Goal: Information Seeking & Learning: Learn about a topic

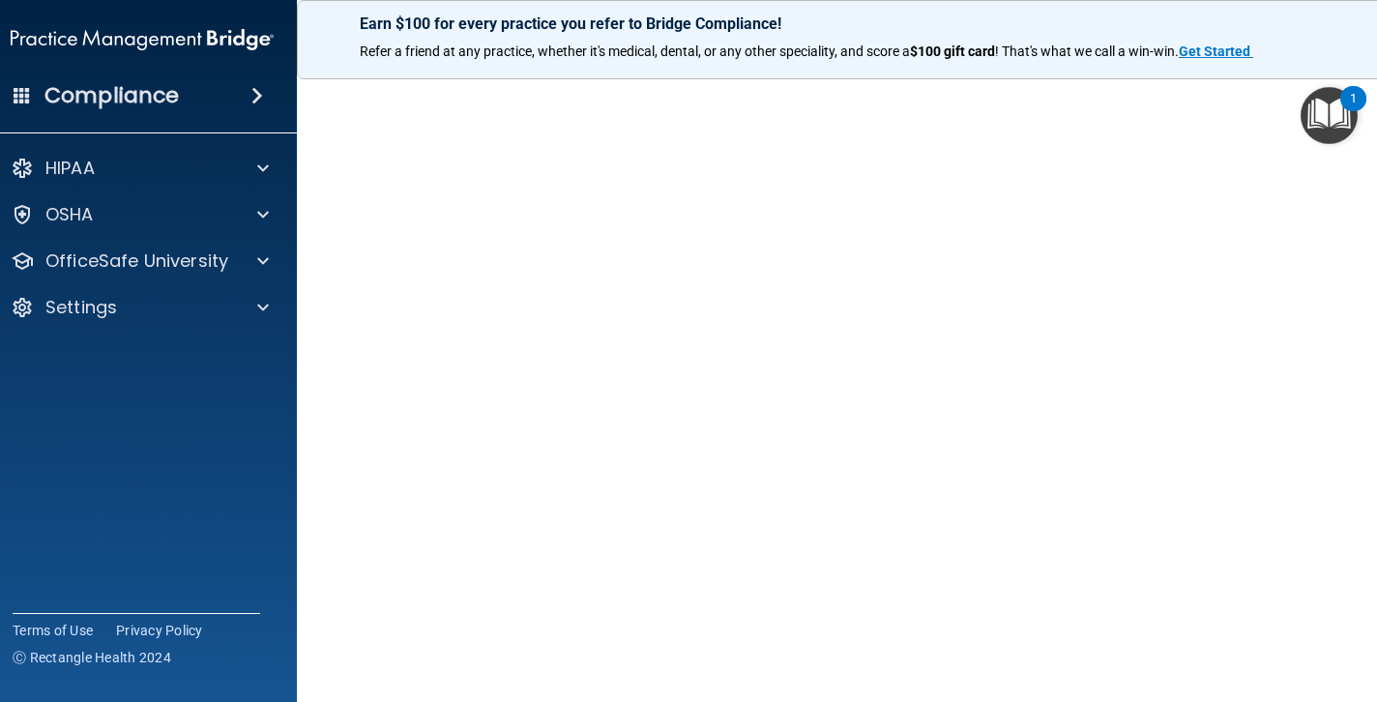
scroll to position [106, 0]
click at [220, 262] on p "OfficeSafe University" at bounding box center [136, 261] width 183 height 23
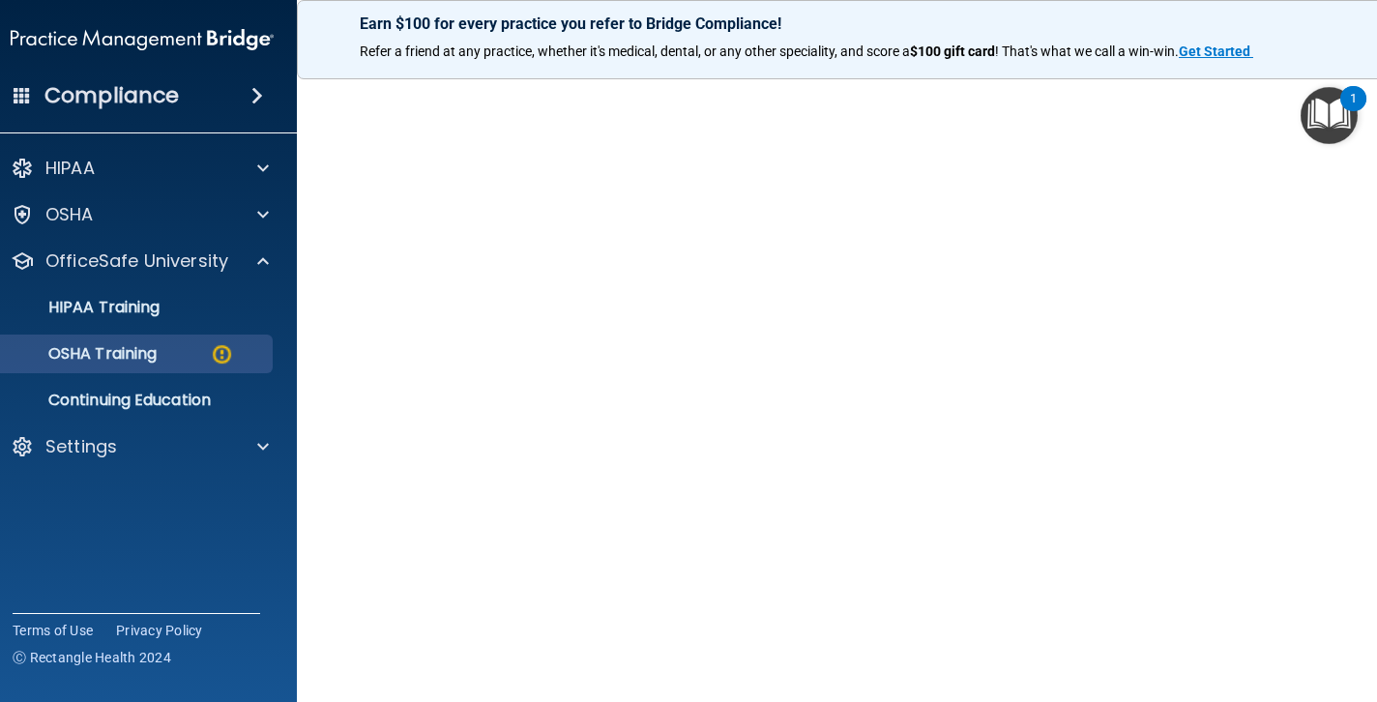
click at [150, 355] on p "OSHA Training" at bounding box center [78, 353] width 157 height 19
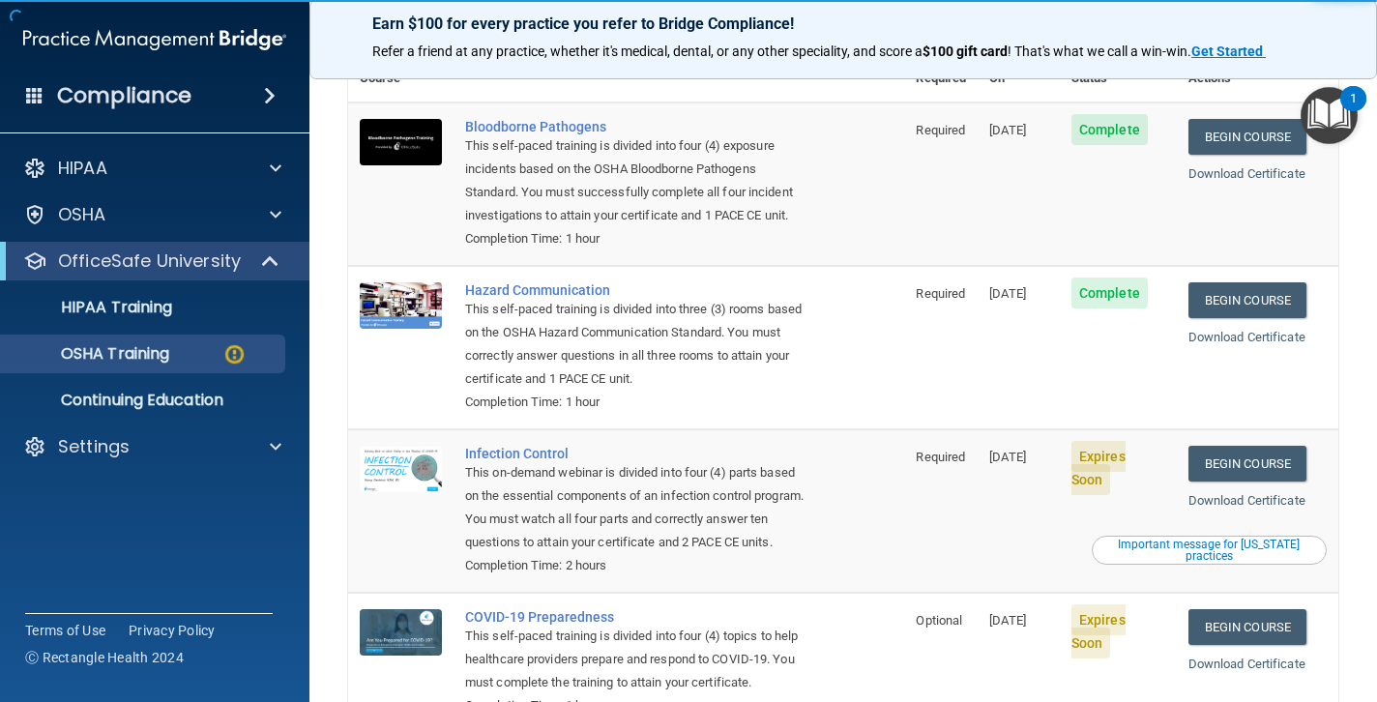
scroll to position [265, 0]
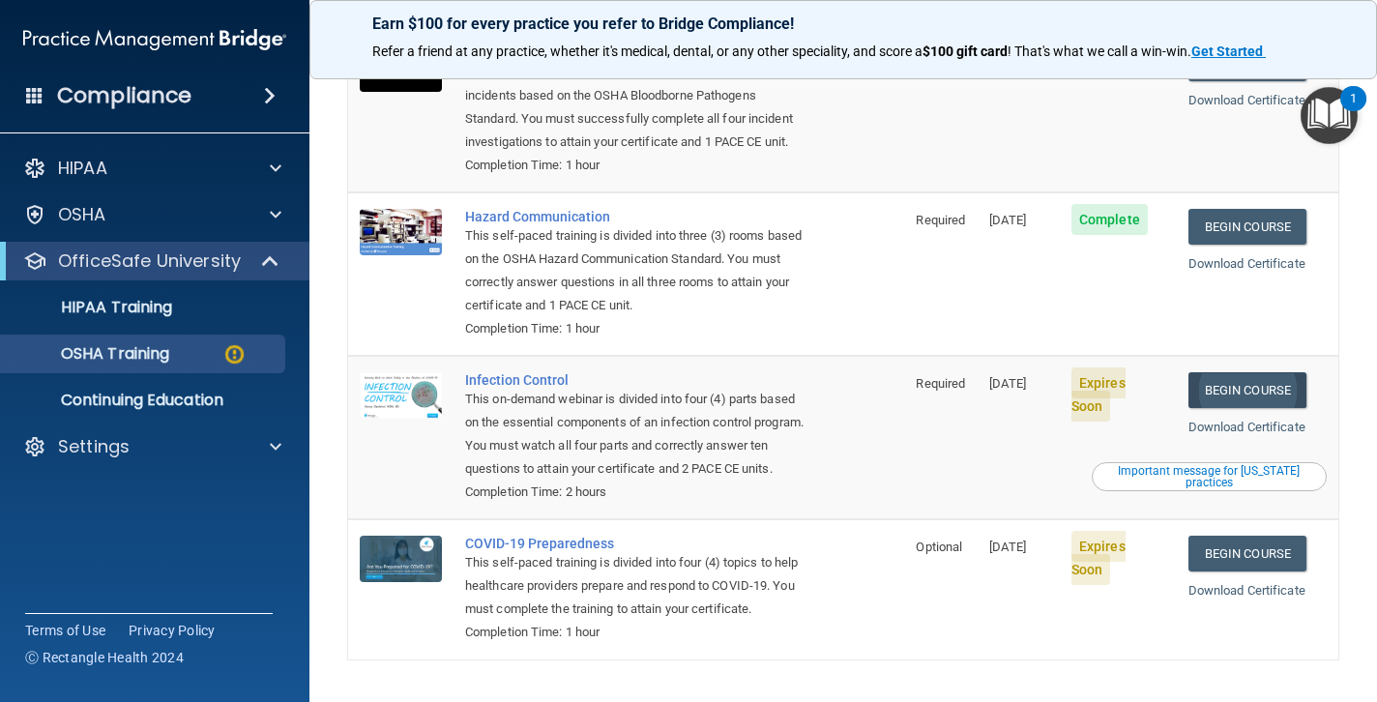
click at [1254, 372] on link "Begin Course" at bounding box center [1248, 390] width 118 height 36
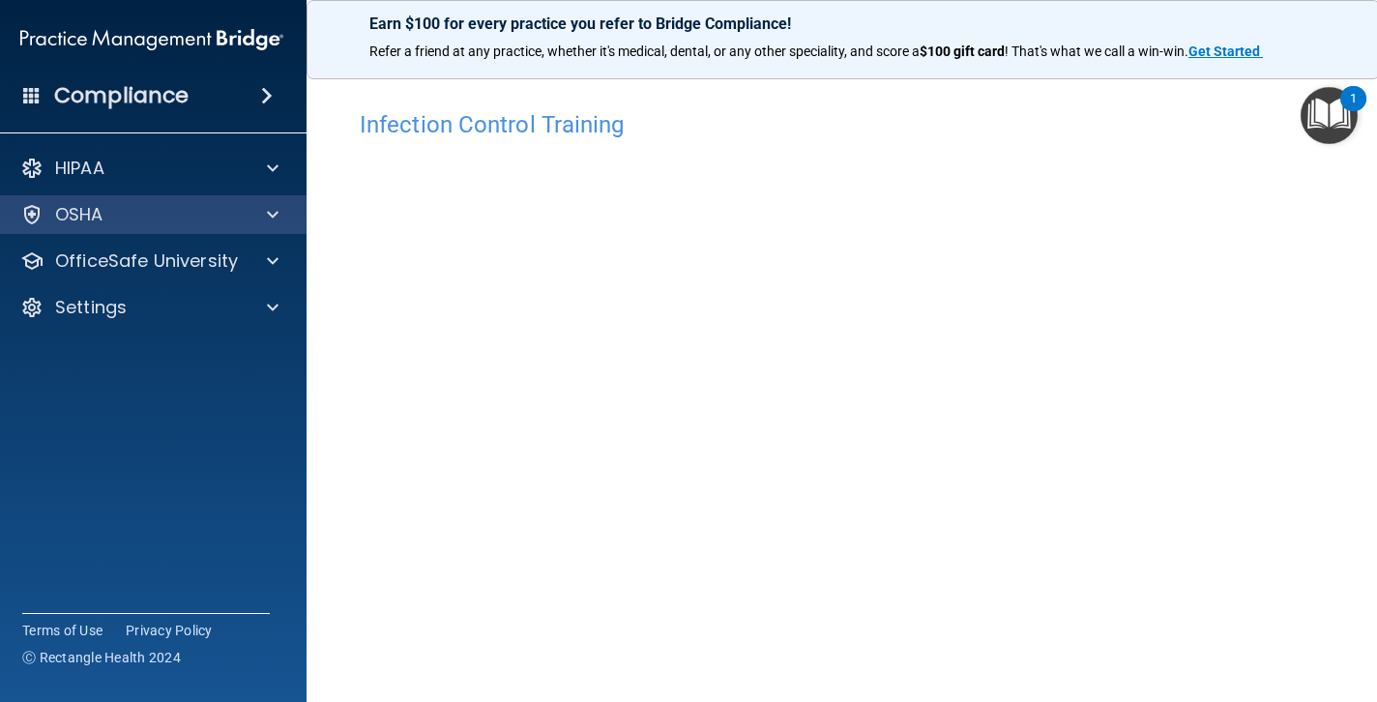
click at [108, 208] on div "OSHA" at bounding box center [126, 214] width 240 height 23
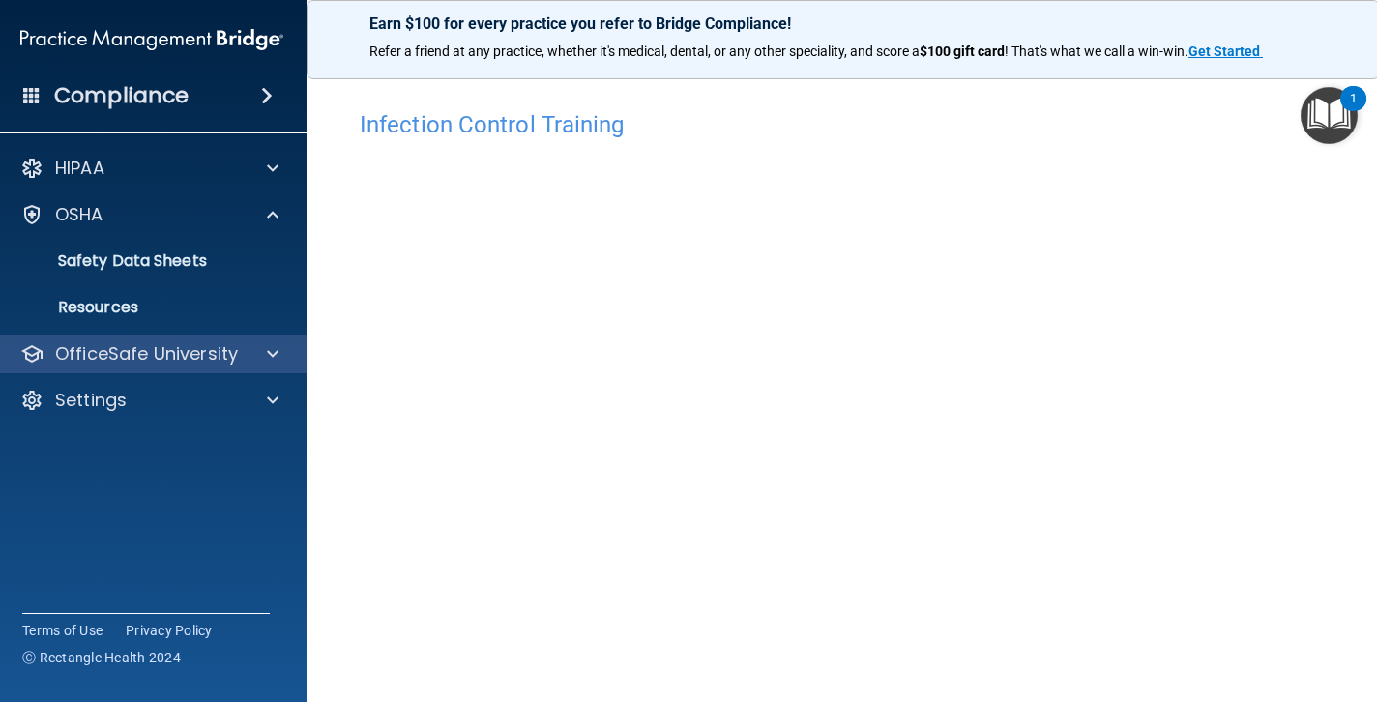
click at [133, 359] on p "OfficeSafe University" at bounding box center [146, 353] width 183 height 23
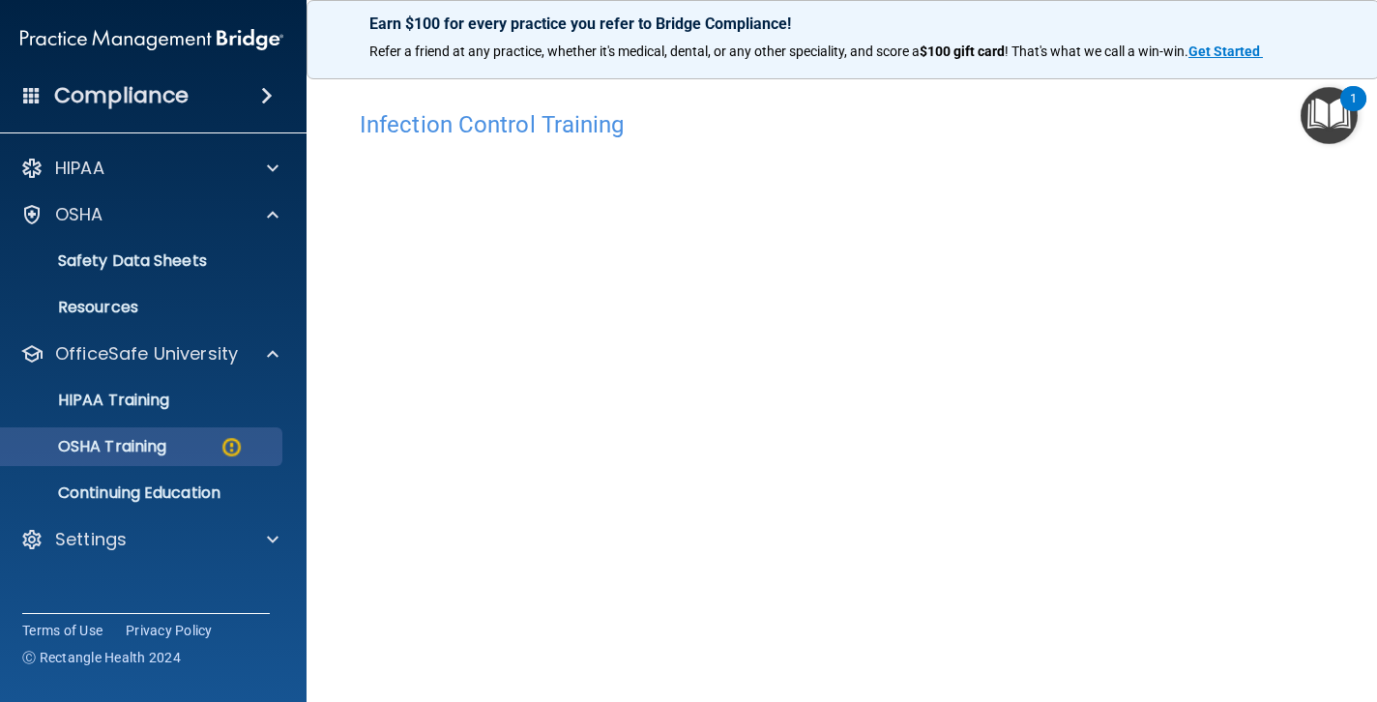
click at [126, 451] on p "OSHA Training" at bounding box center [88, 446] width 157 height 19
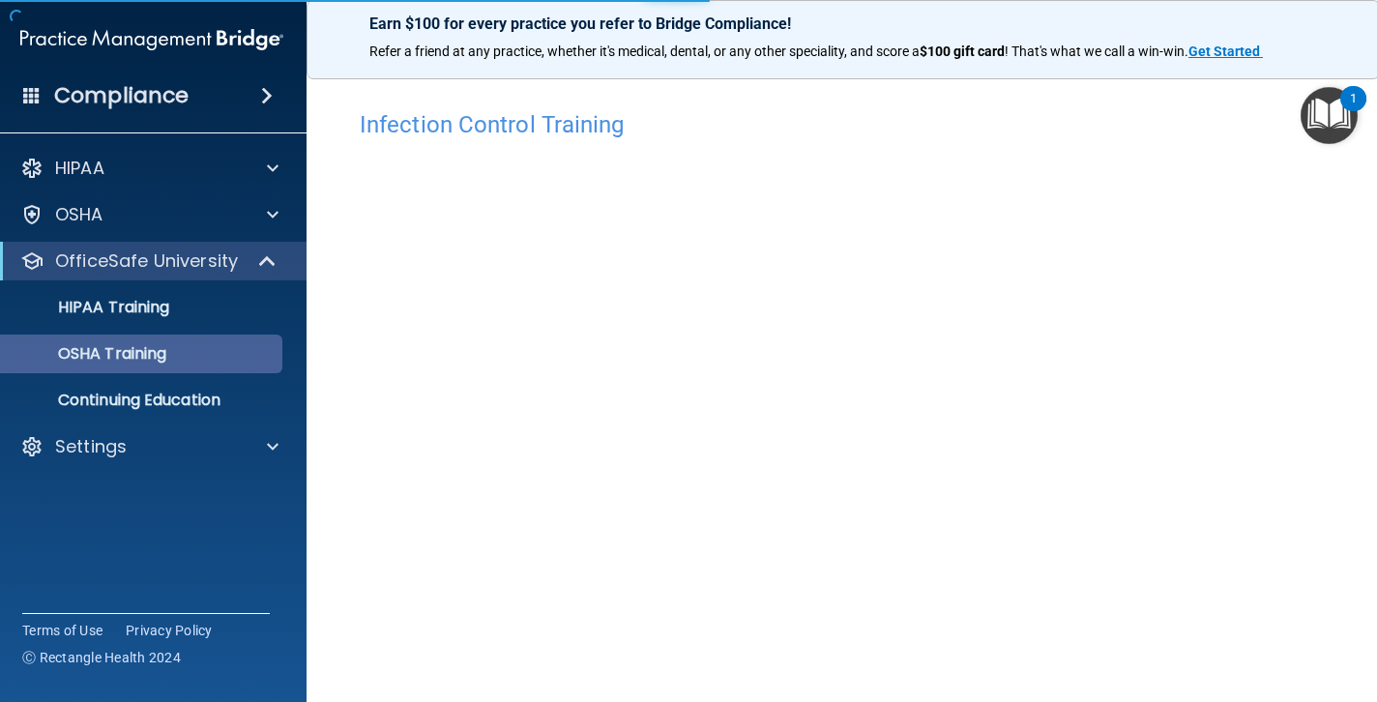
click at [206, 349] on div "OSHA Training" at bounding box center [142, 353] width 264 height 19
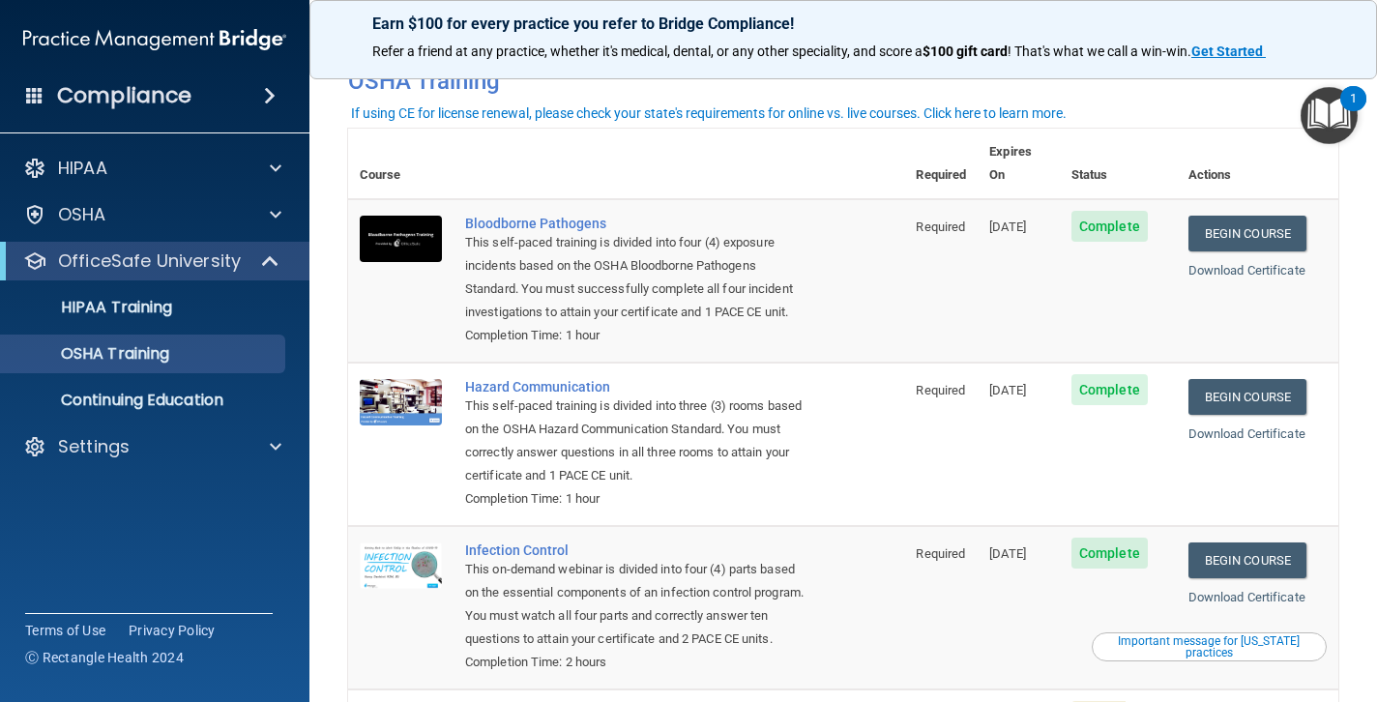
scroll to position [32, 0]
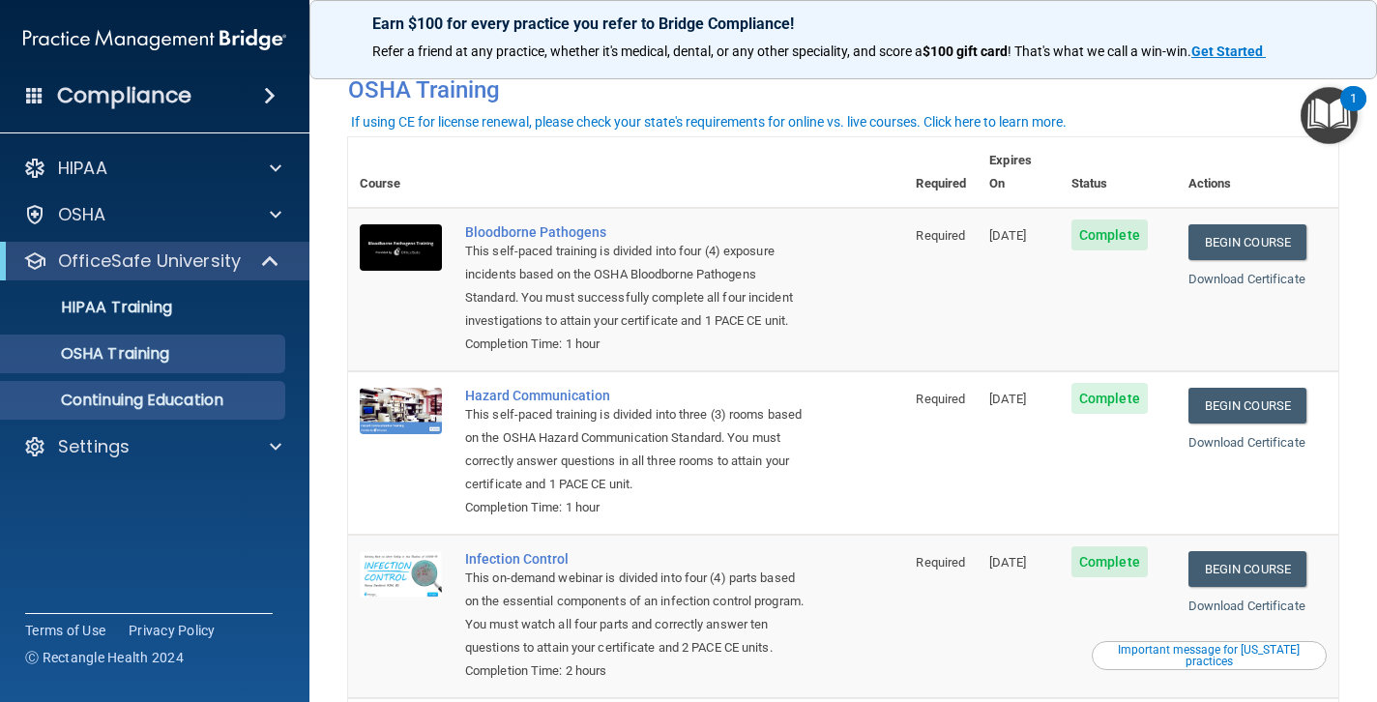
click at [157, 400] on p "Continuing Education" at bounding box center [145, 400] width 264 height 19
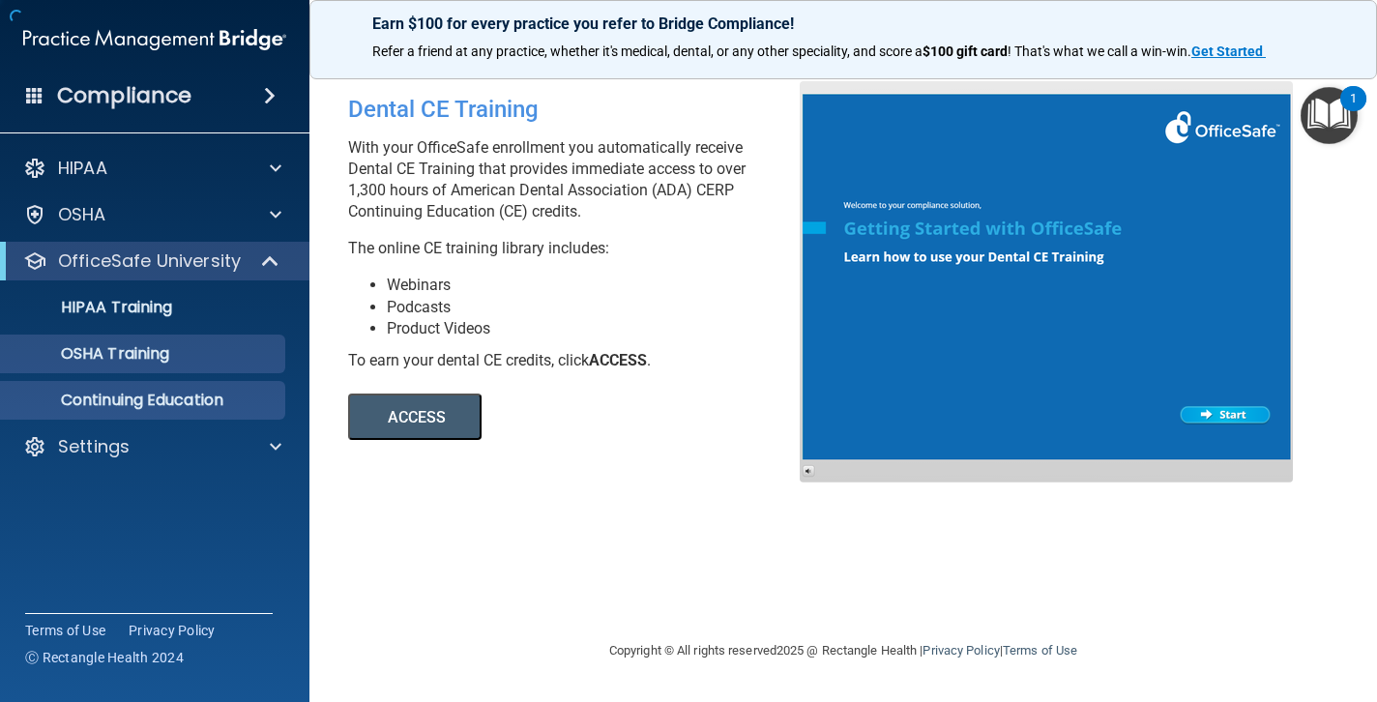
click at [148, 338] on link "OSHA Training" at bounding box center [133, 354] width 305 height 39
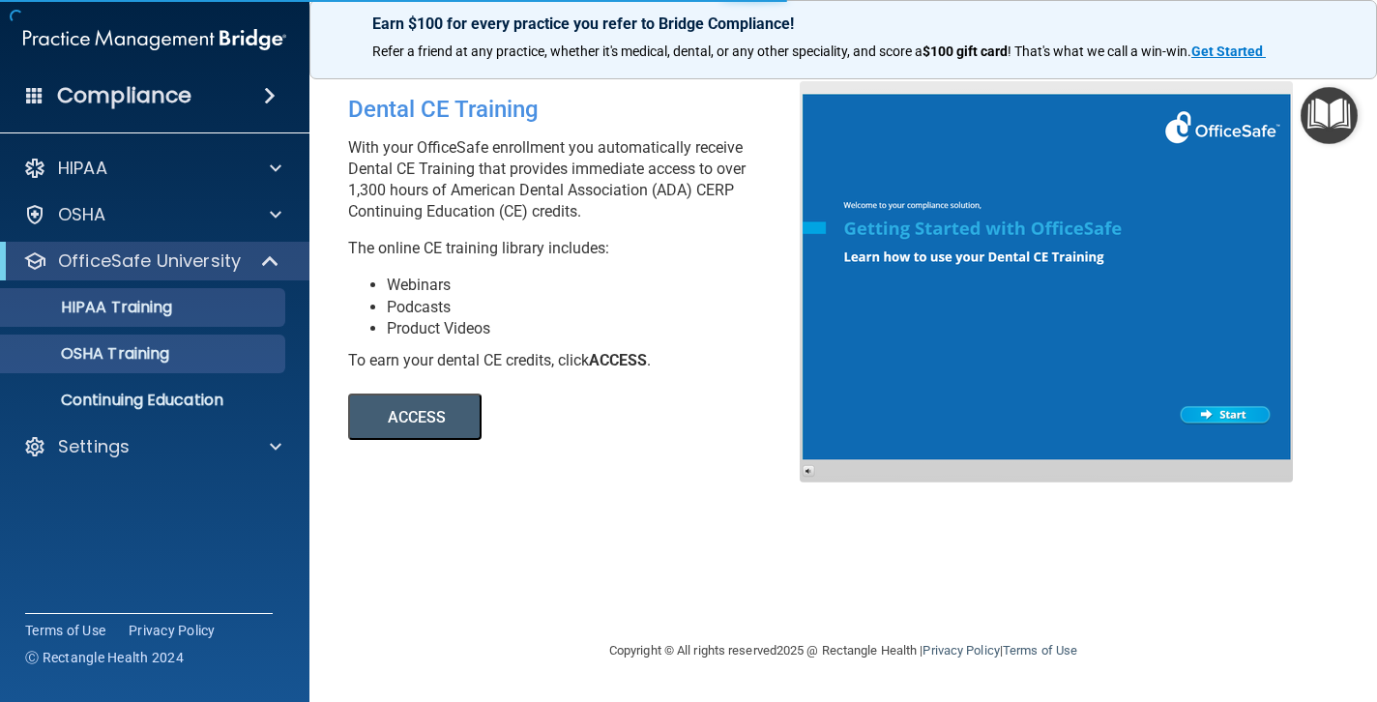
click at [149, 314] on p "HIPAA Training" at bounding box center [93, 307] width 160 height 19
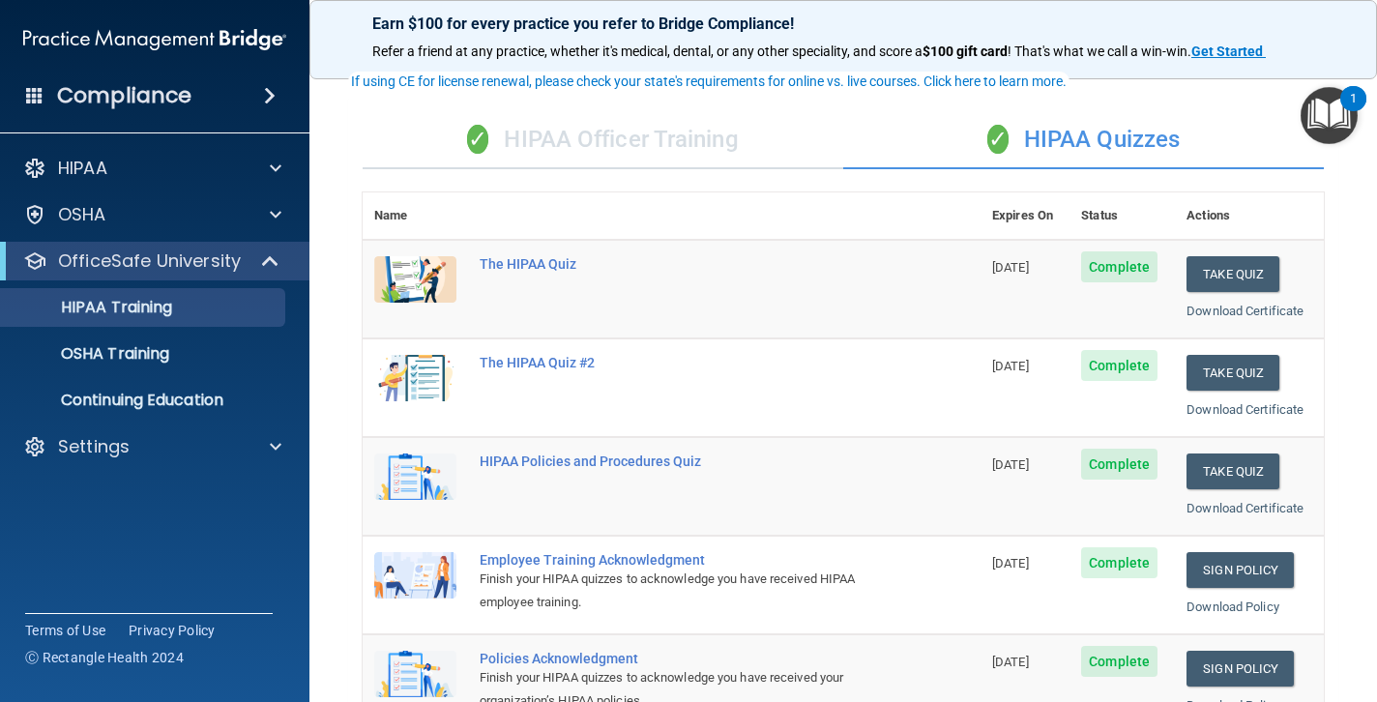
scroll to position [15, 0]
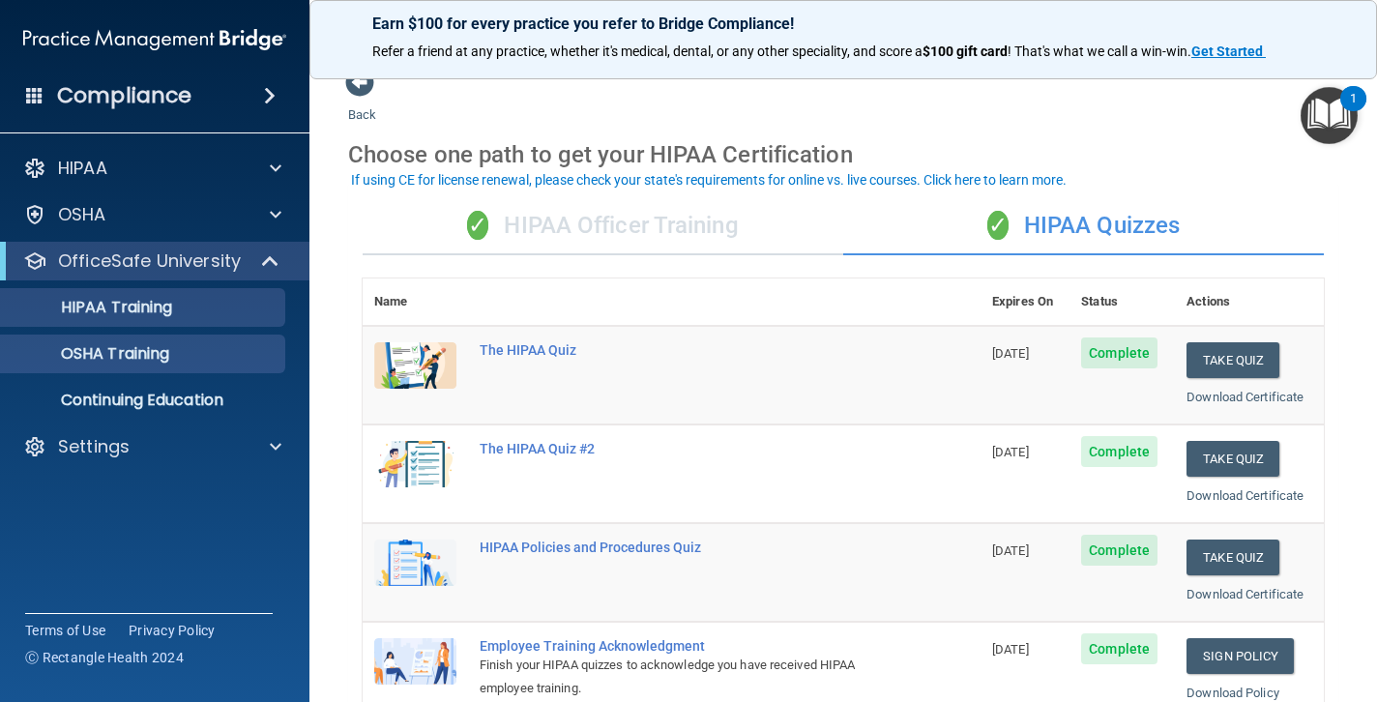
click at [148, 362] on p "OSHA Training" at bounding box center [91, 353] width 157 height 19
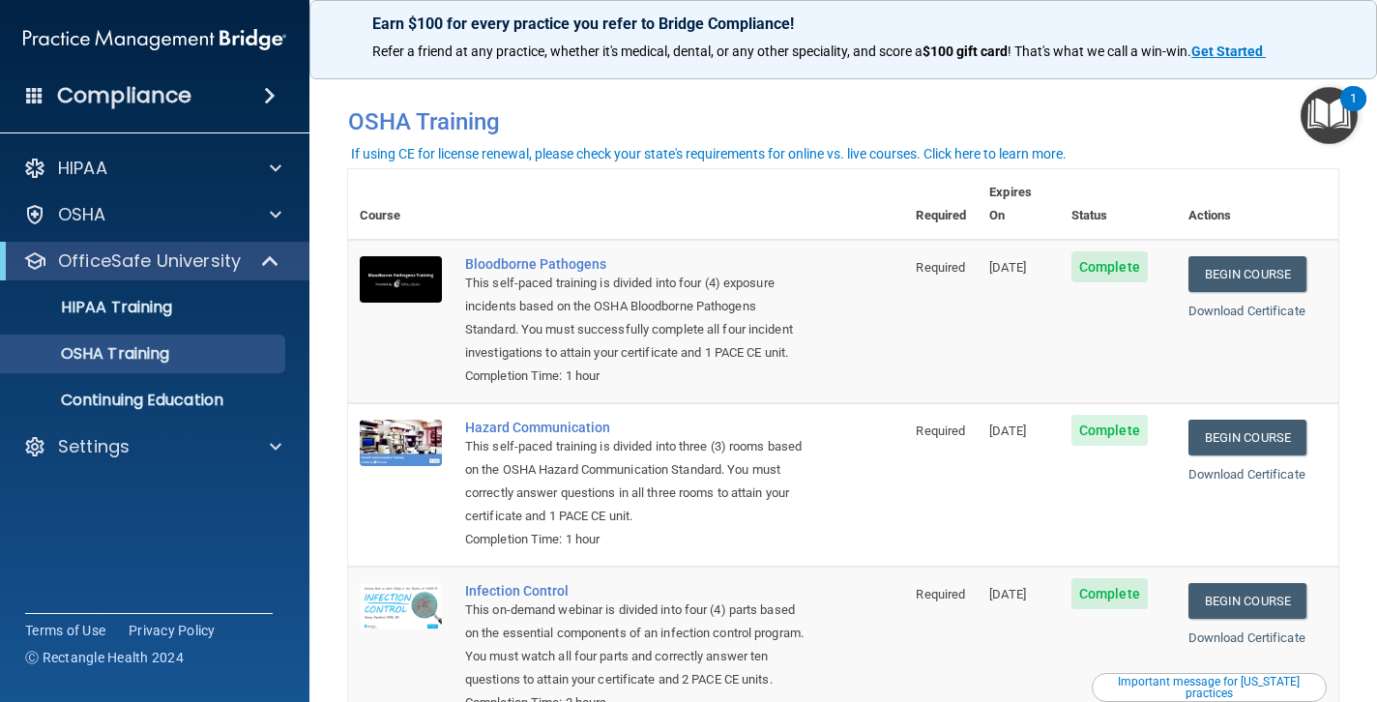
click at [1318, 122] on img "Open Resource Center, 1 new notification" at bounding box center [1329, 115] width 57 height 57
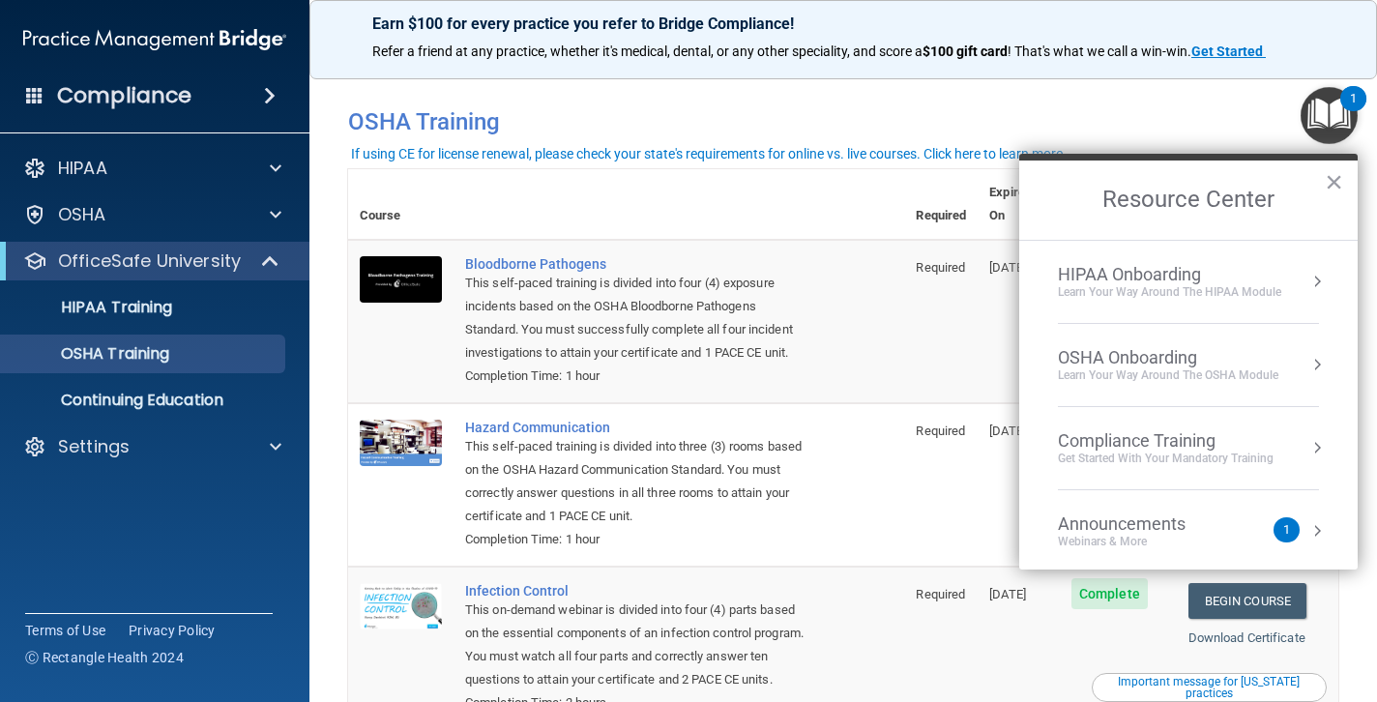
click at [1163, 296] on div "Learn Your Way around the HIPAA module" at bounding box center [1169, 292] width 223 height 16
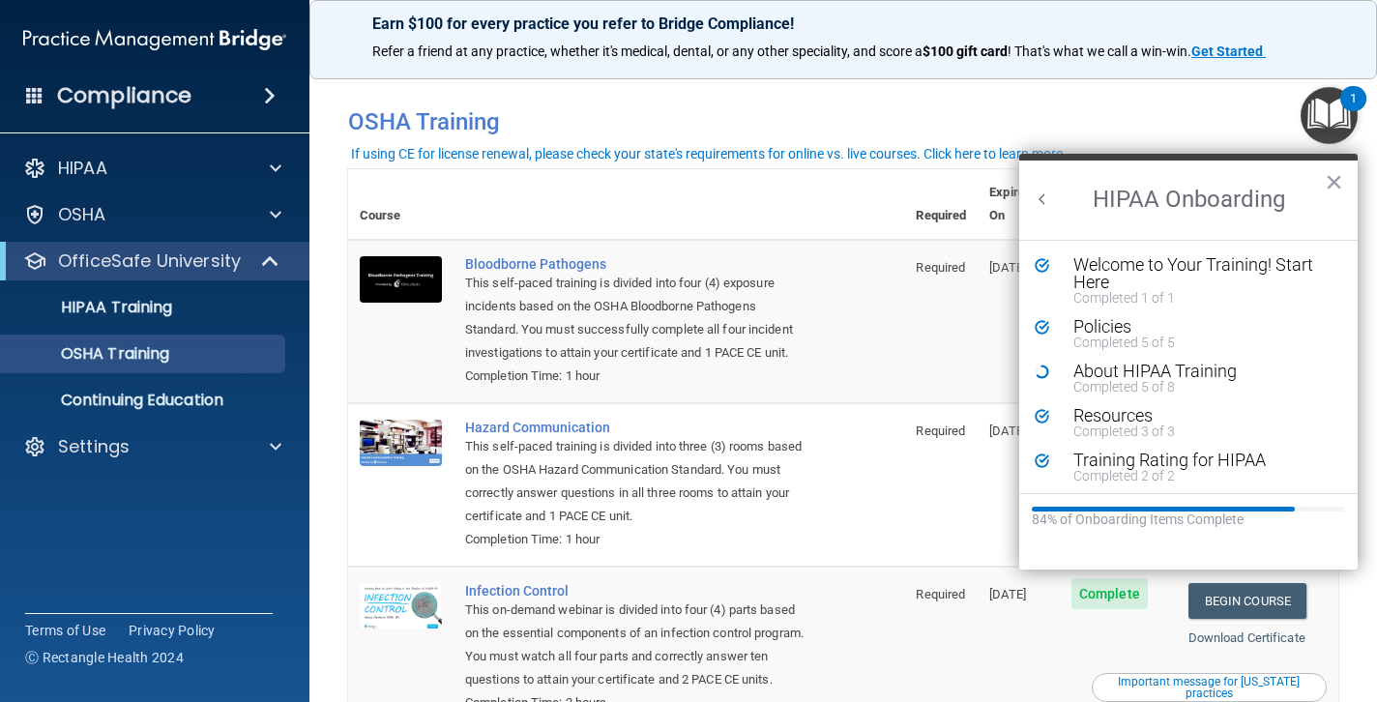
click at [1050, 201] on button "Back to Resource Center Home" at bounding box center [1042, 199] width 19 height 19
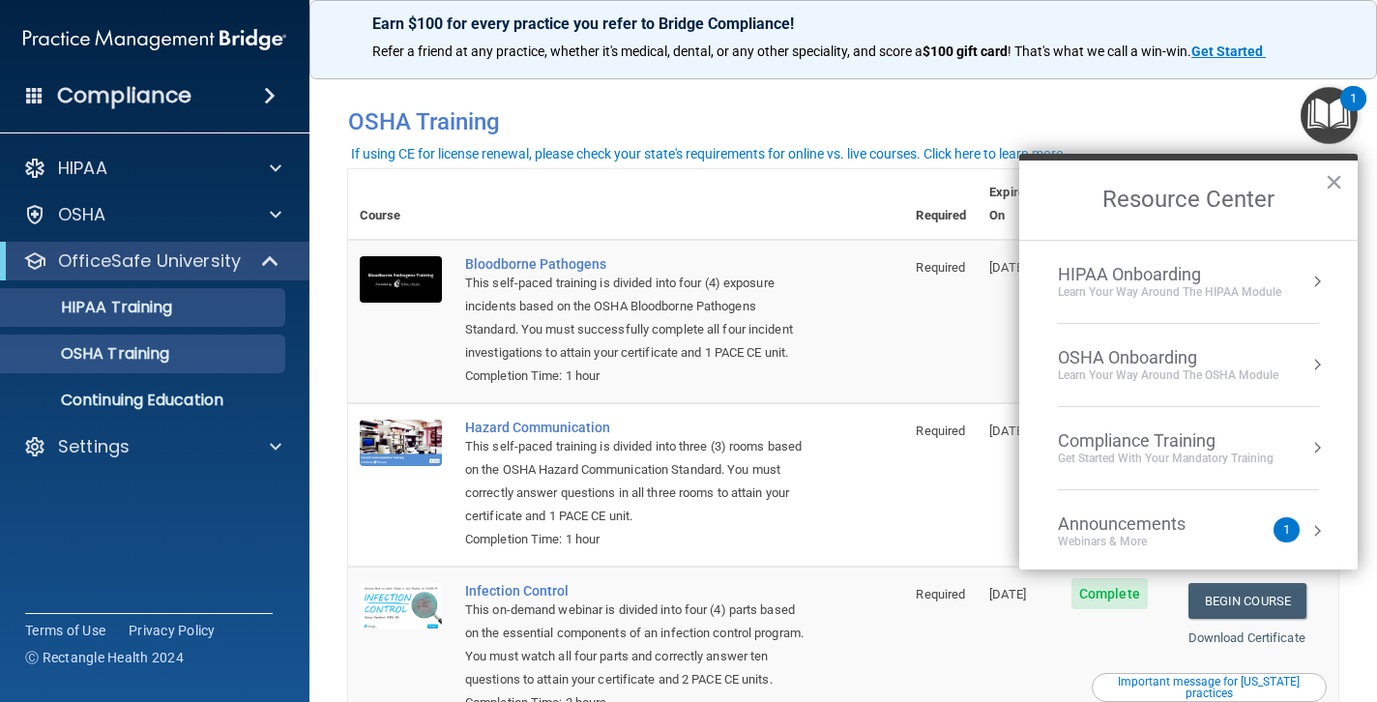
click at [155, 298] on p "HIPAA Training" at bounding box center [93, 307] width 160 height 19
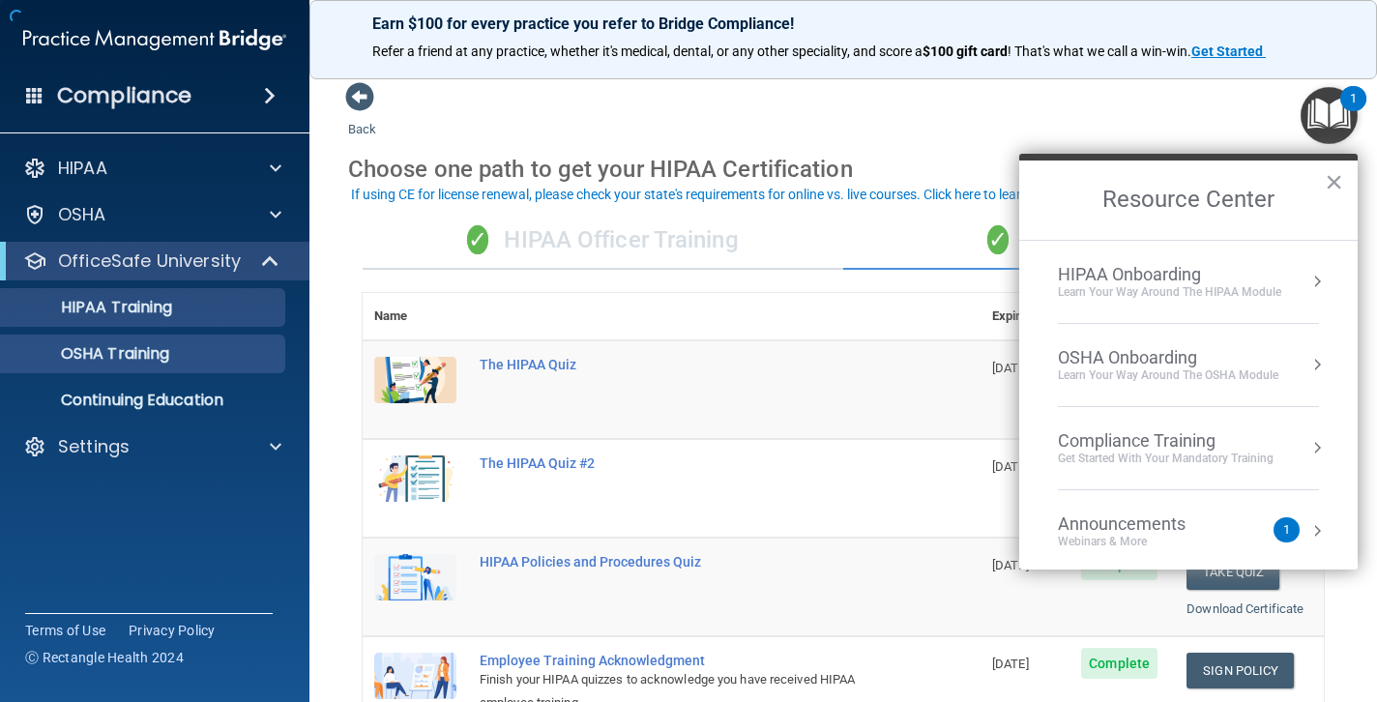
click at [167, 344] on p "OSHA Training" at bounding box center [91, 353] width 157 height 19
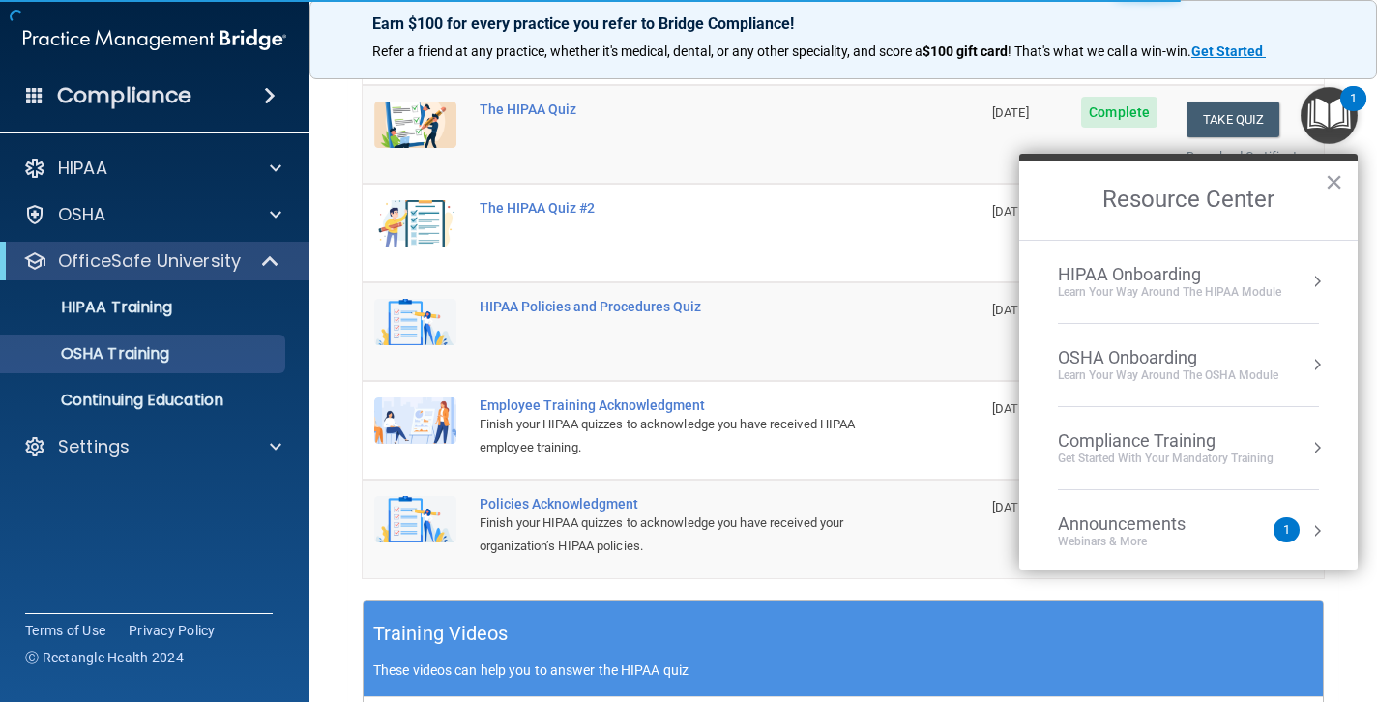
scroll to position [263, 0]
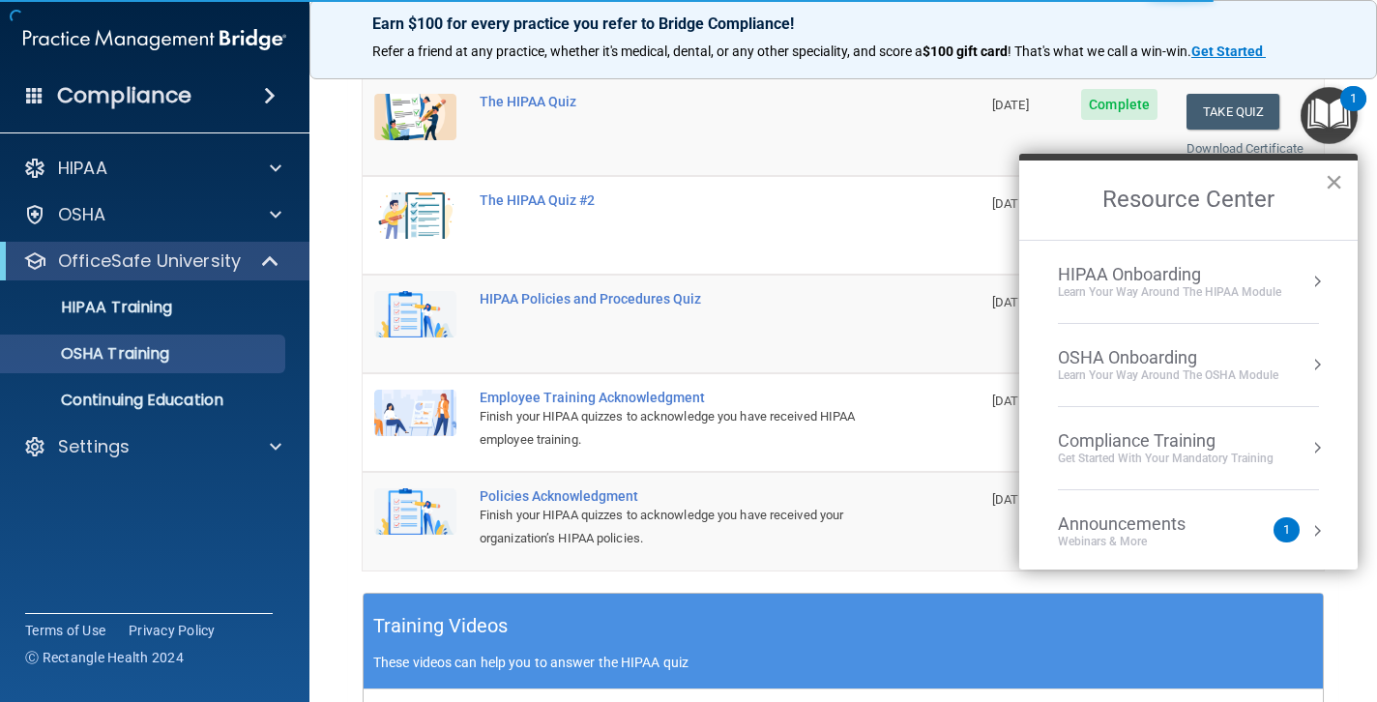
click at [1339, 184] on button "×" at bounding box center [1334, 181] width 18 height 31
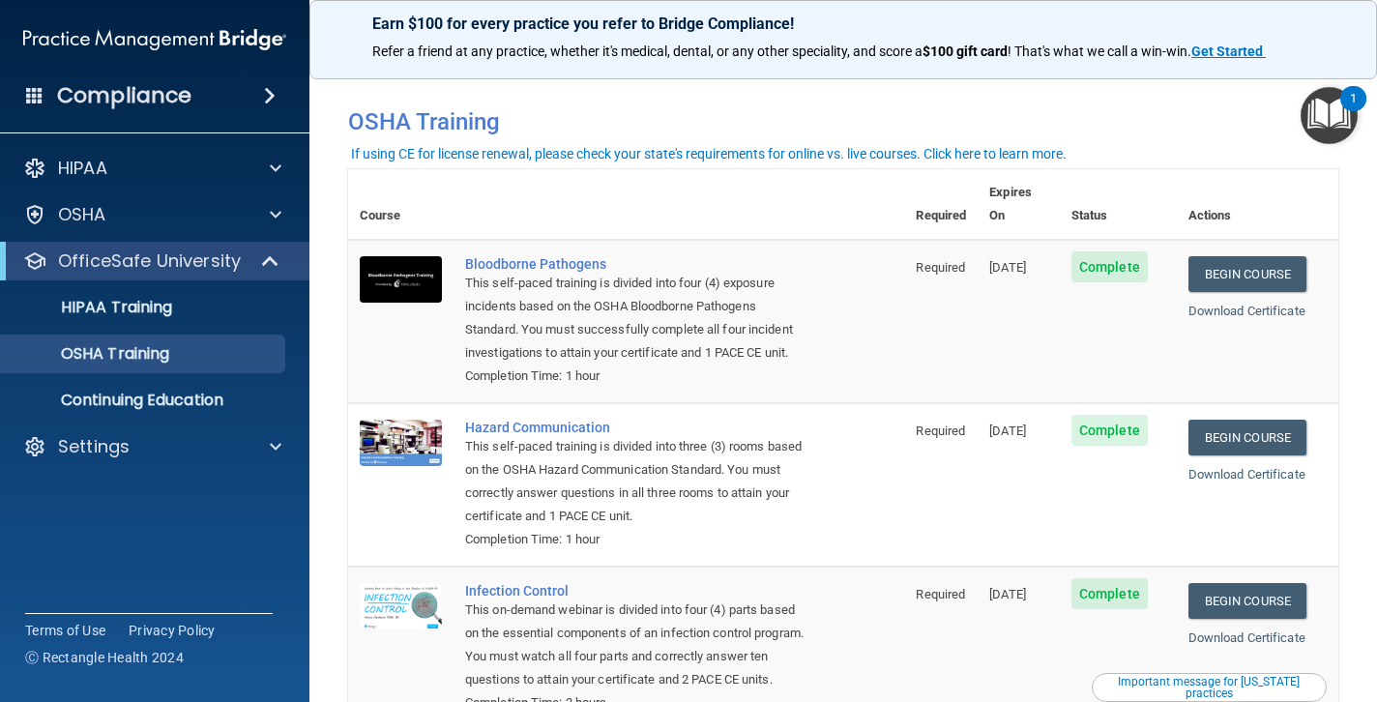
scroll to position [0, 0]
